Goal: Navigation & Orientation: Understand site structure

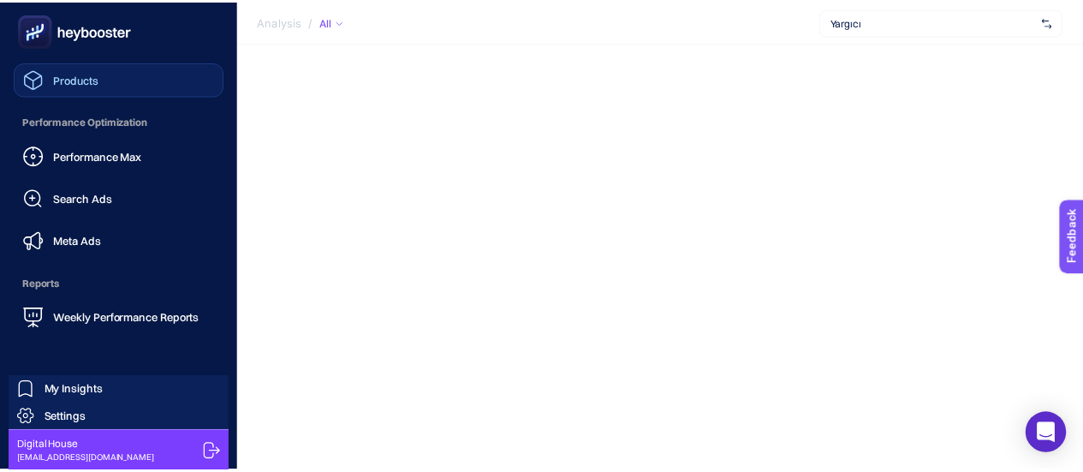
scroll to position [118, 0]
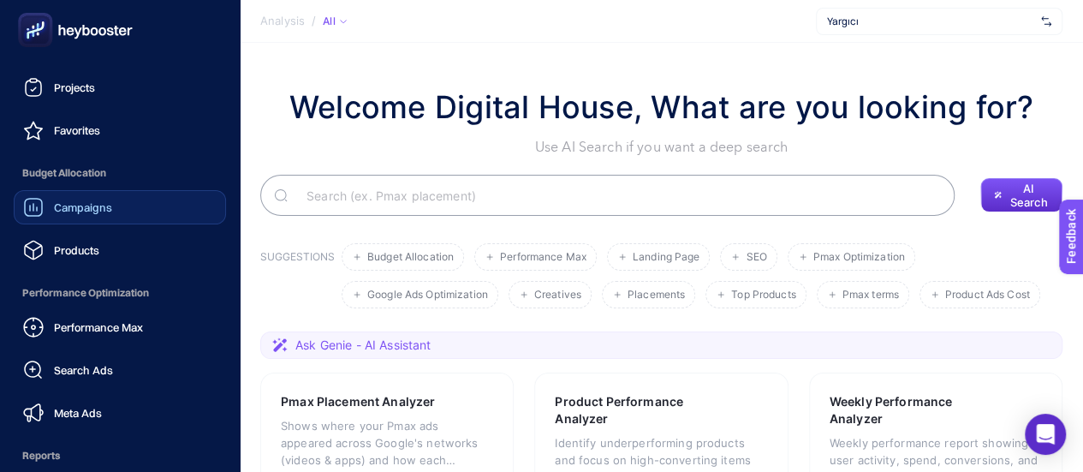
click at [83, 203] on span "Campaigns" at bounding box center [83, 207] width 58 height 14
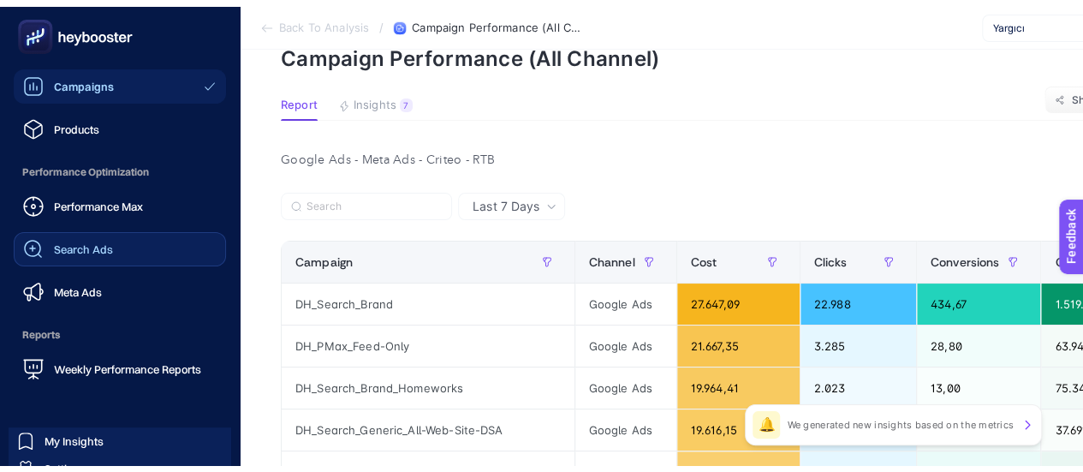
scroll to position [272, 0]
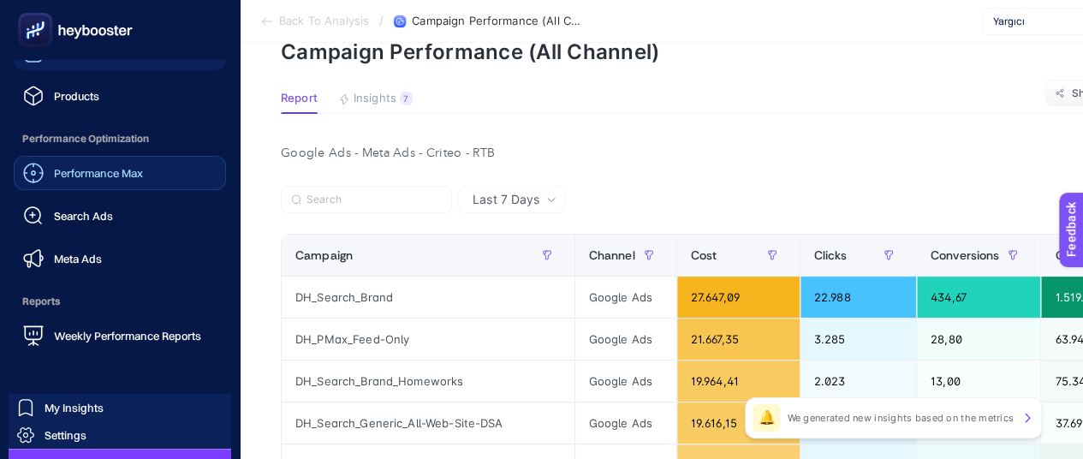
click at [92, 175] on span "Performance Max" at bounding box center [98, 173] width 89 height 14
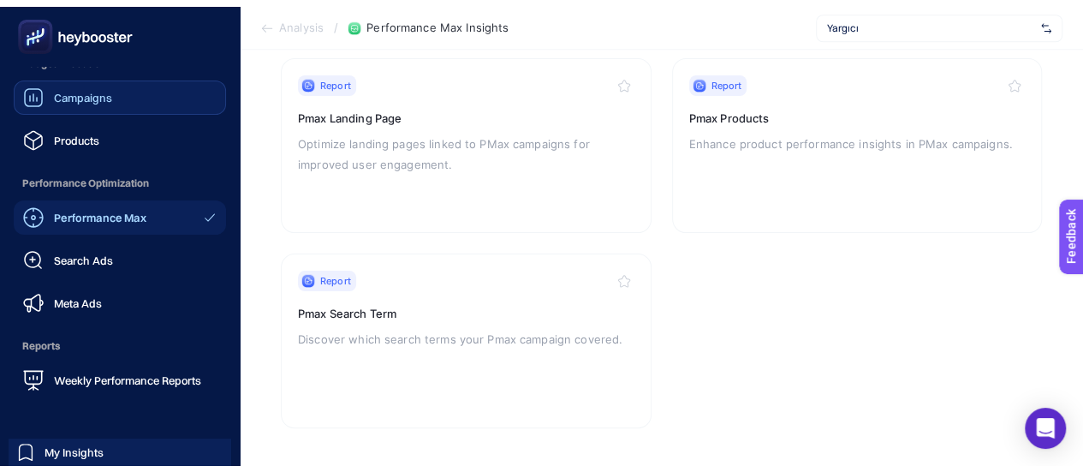
scroll to position [303, 0]
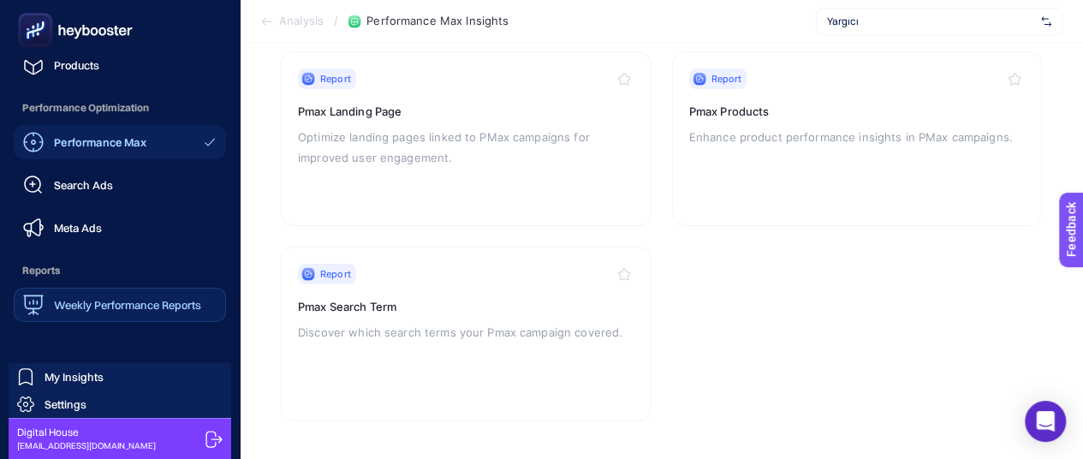
click at [73, 296] on div "Weekly Performance Reports" at bounding box center [112, 305] width 178 height 21
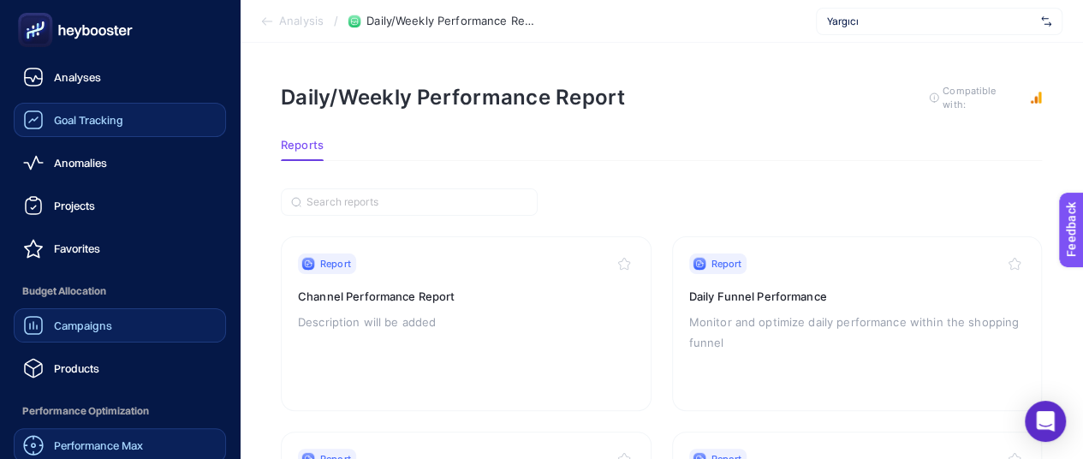
click at [98, 119] on span "Goal Tracking" at bounding box center [88, 120] width 69 height 14
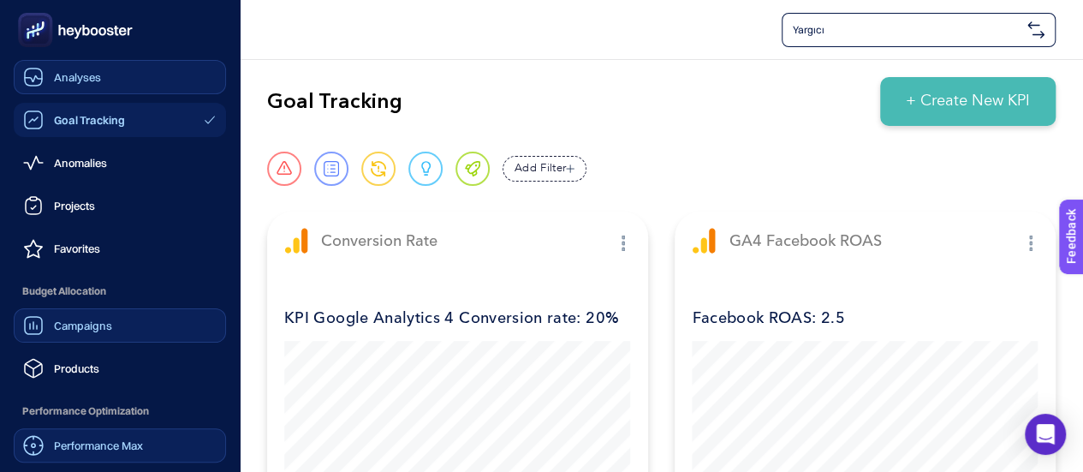
click at [56, 83] on span "Analyses" at bounding box center [77, 77] width 47 height 14
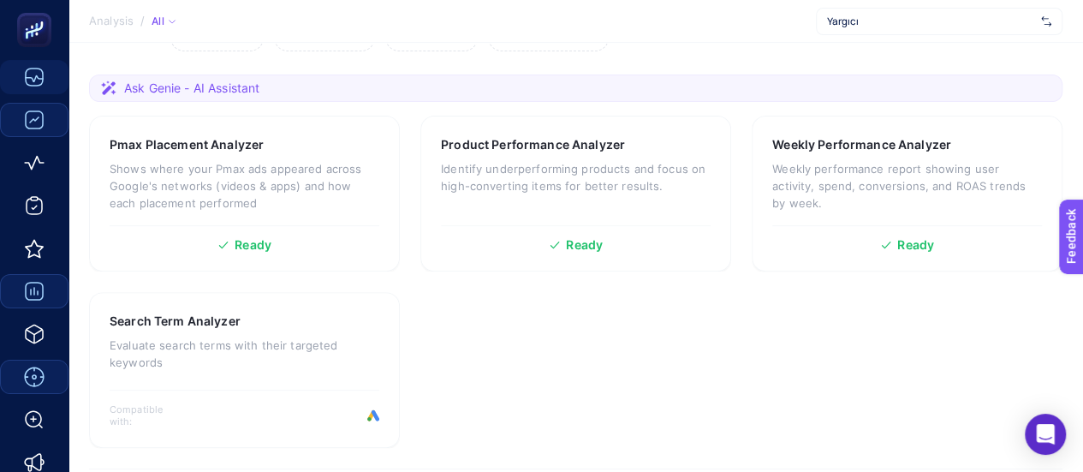
scroll to position [428, 0]
